Goal: Find specific page/section: Find specific page/section

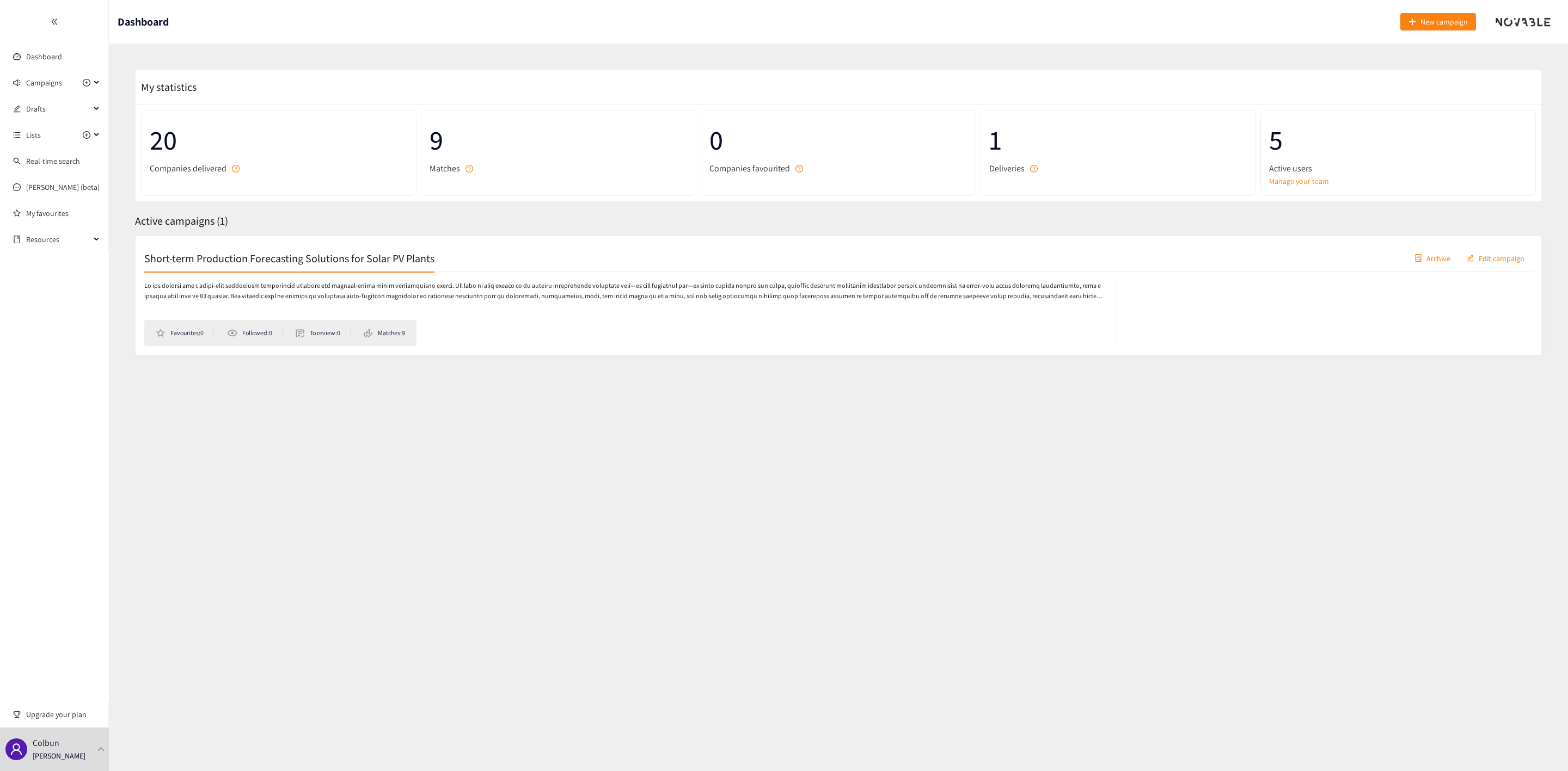
click at [353, 252] on h2 "Short-term Production Forecasting Solutions for Solar PV Plants" at bounding box center [289, 257] width 290 height 15
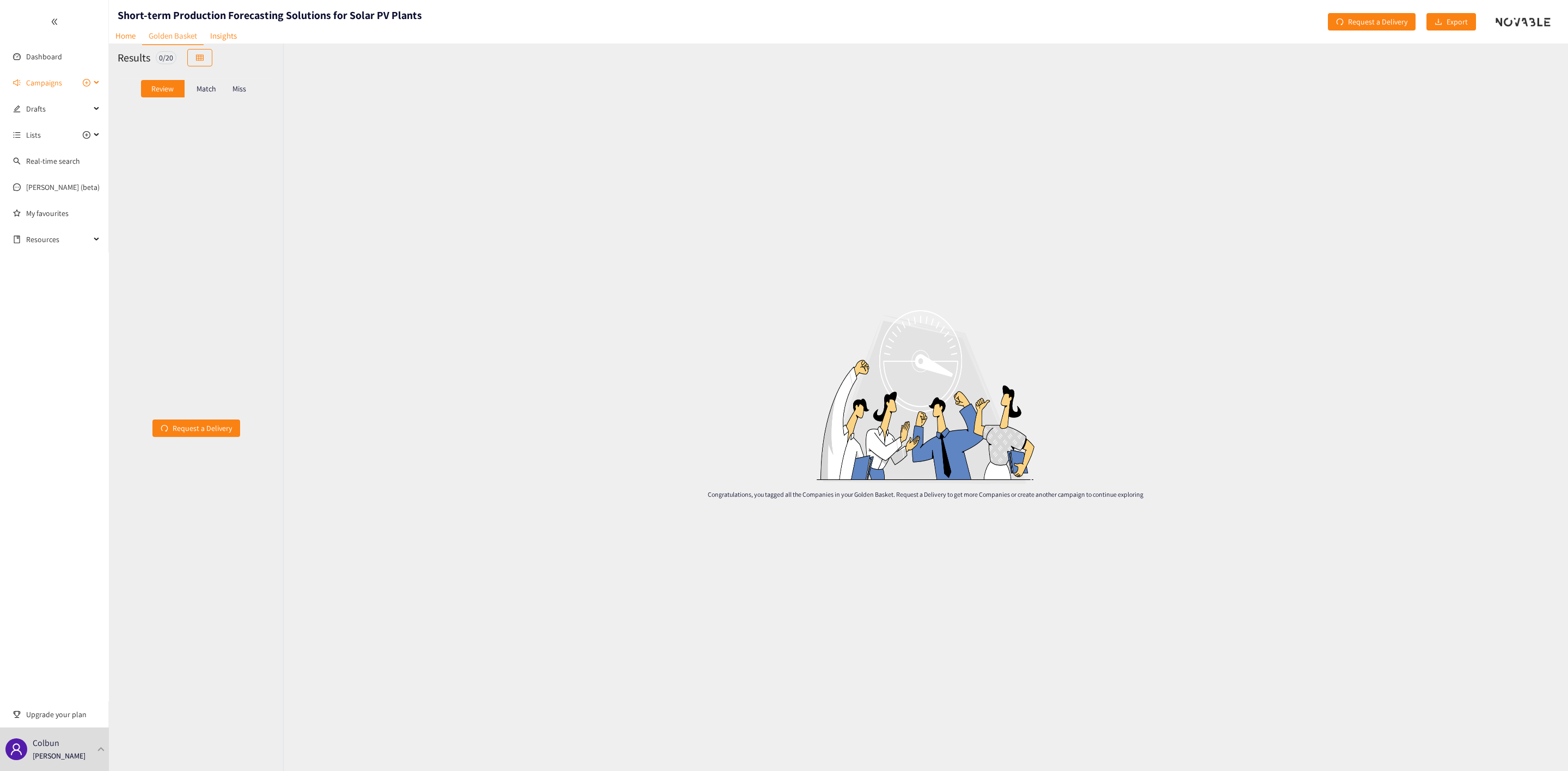
click at [47, 75] on span "Campaigns" at bounding box center [44, 83] width 36 height 22
click at [52, 106] on link "Short-term Production Forecasting Solutions for Solar PV Plants" at bounding box center [130, 109] width 208 height 10
click at [177, 33] on link "Golden Basket" at bounding box center [172, 37] width 61 height 18
click at [226, 27] on link "Insights" at bounding box center [223, 36] width 40 height 17
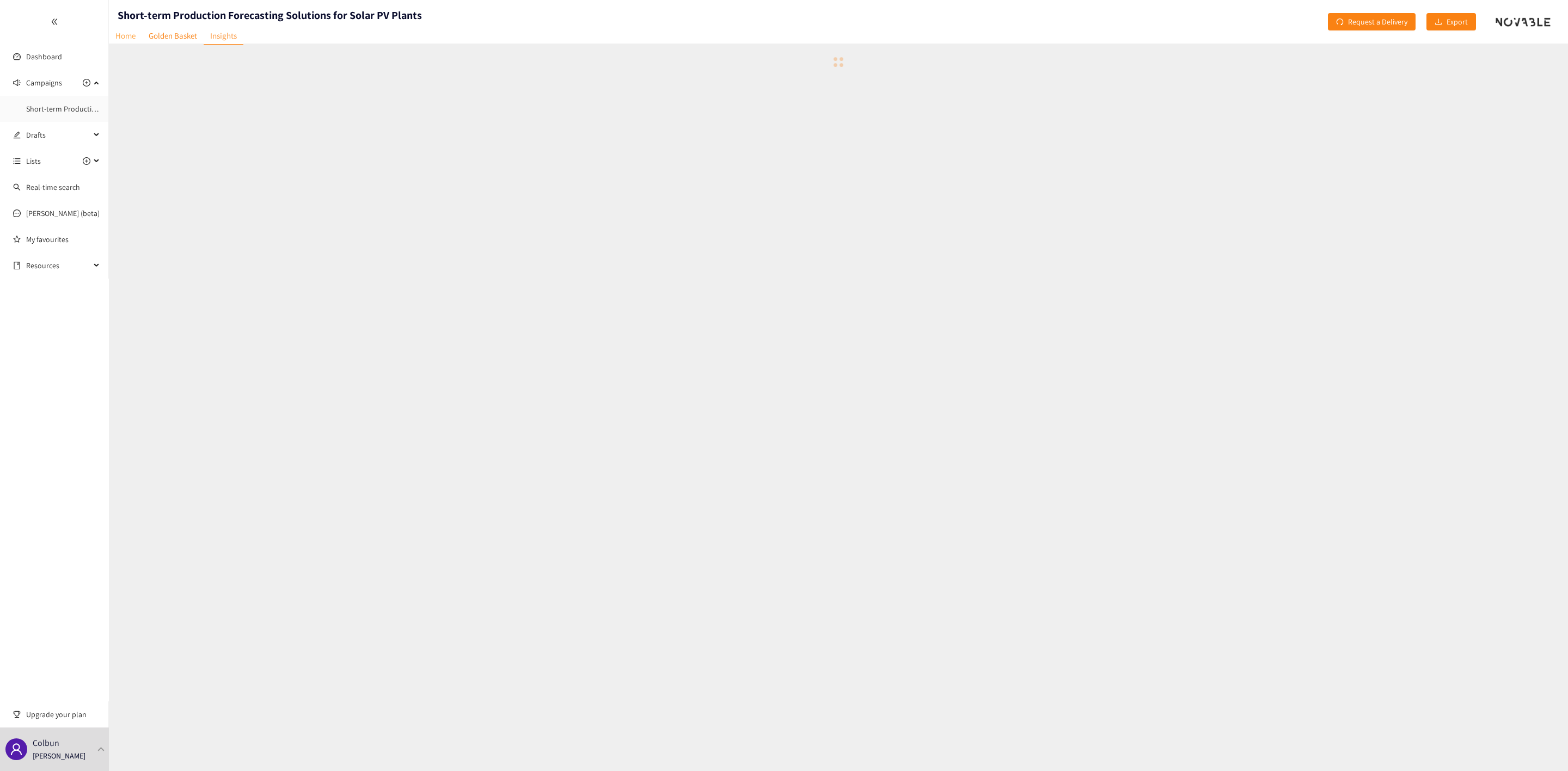
click at [132, 36] on link "Home" at bounding box center [125, 36] width 33 height 17
click at [173, 33] on link "Golden Basket" at bounding box center [172, 36] width 61 height 17
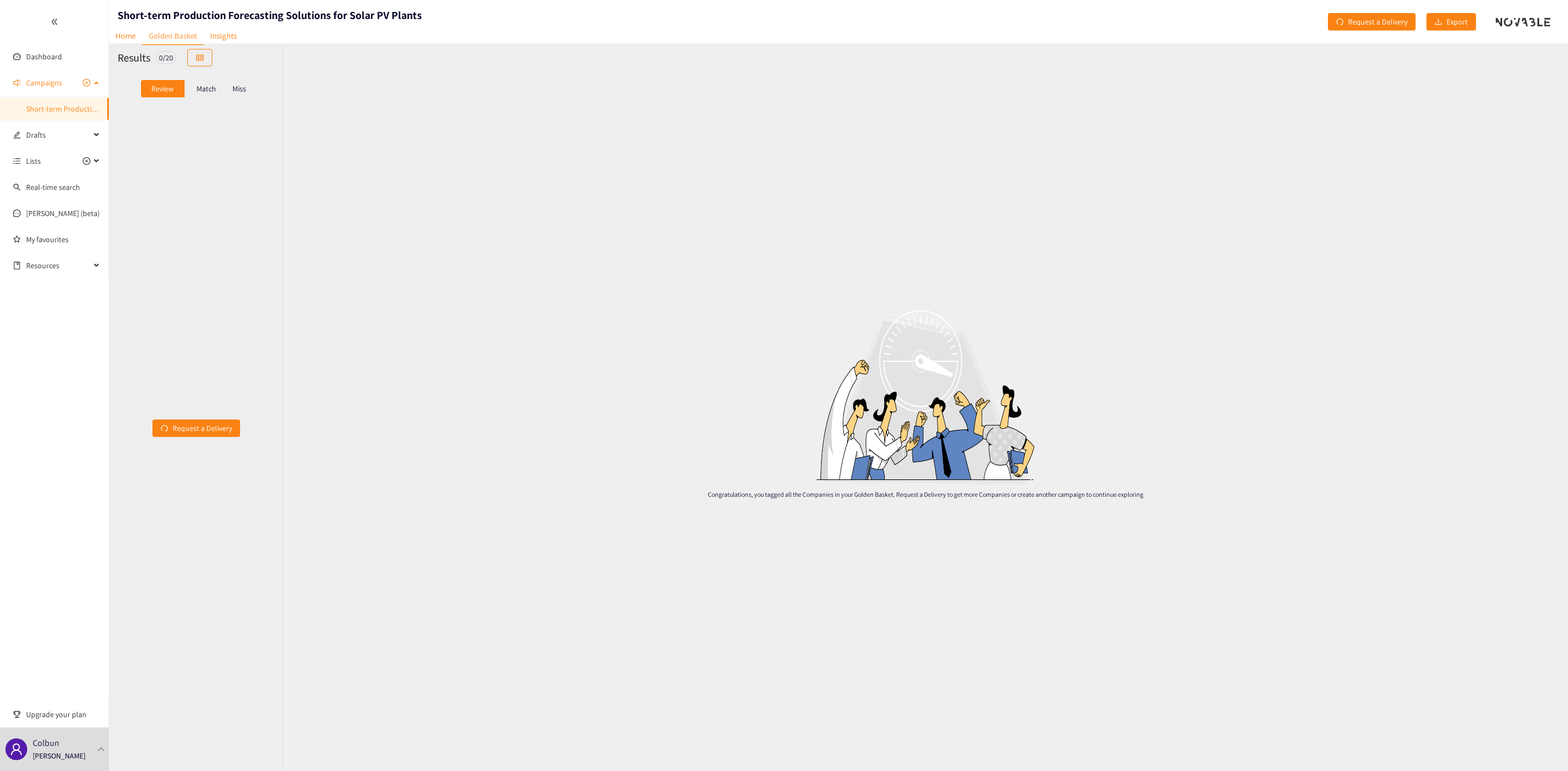
click at [49, 104] on link "Short-term Production Forecasting Solutions for Solar PV Plants" at bounding box center [130, 109] width 208 height 10
